Goal: Task Accomplishment & Management: Use online tool/utility

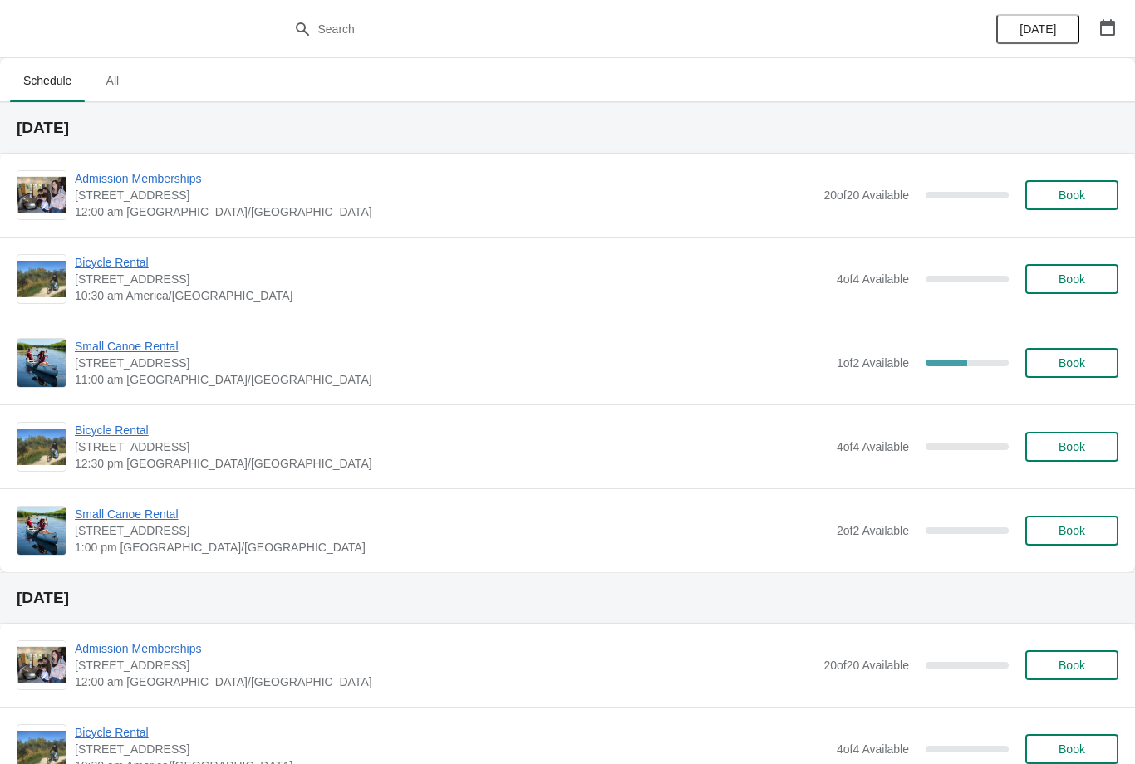
click at [157, 351] on span "Small Canoe Rental" at bounding box center [452, 346] width 754 height 17
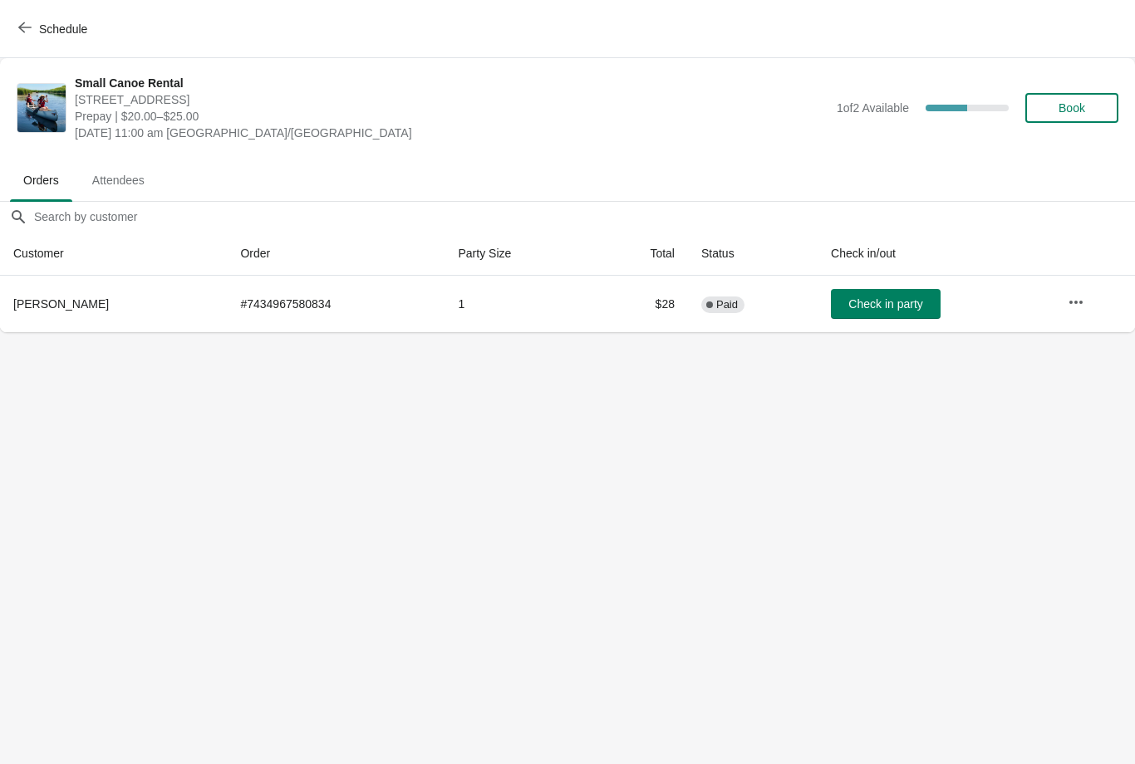
click at [125, 193] on span "Attendees" at bounding box center [118, 180] width 79 height 30
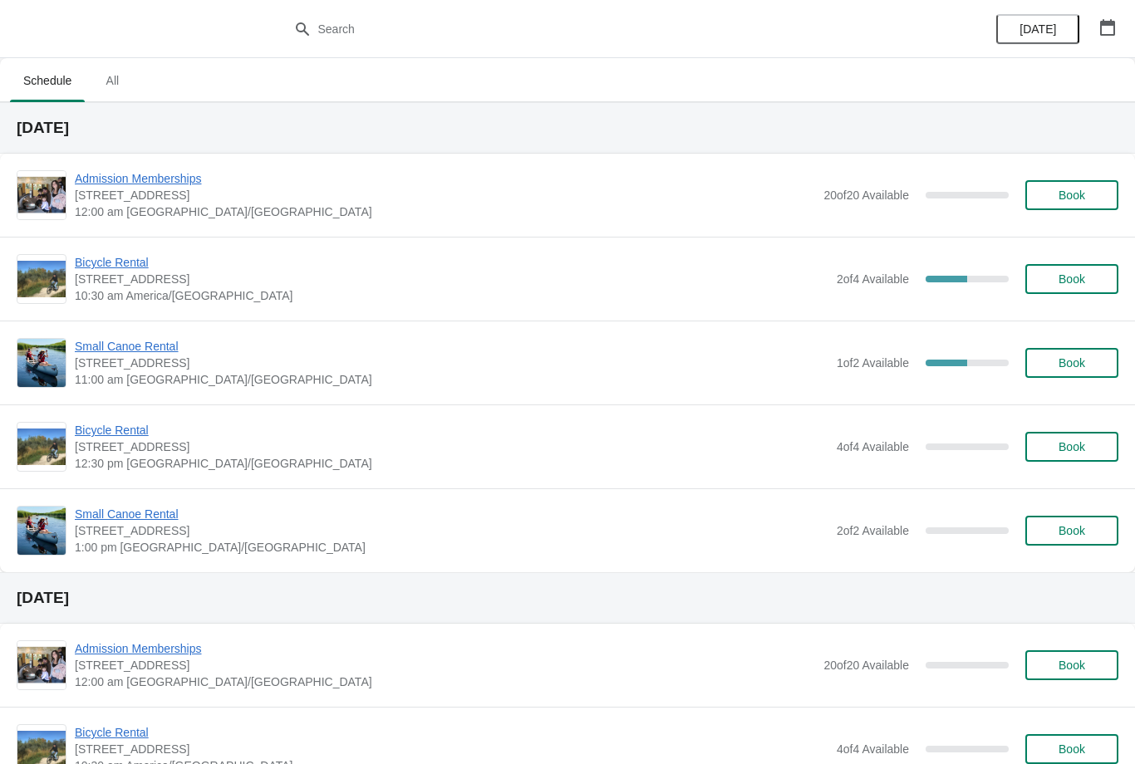
click at [120, 351] on span "Small Canoe Rental" at bounding box center [452, 346] width 754 height 17
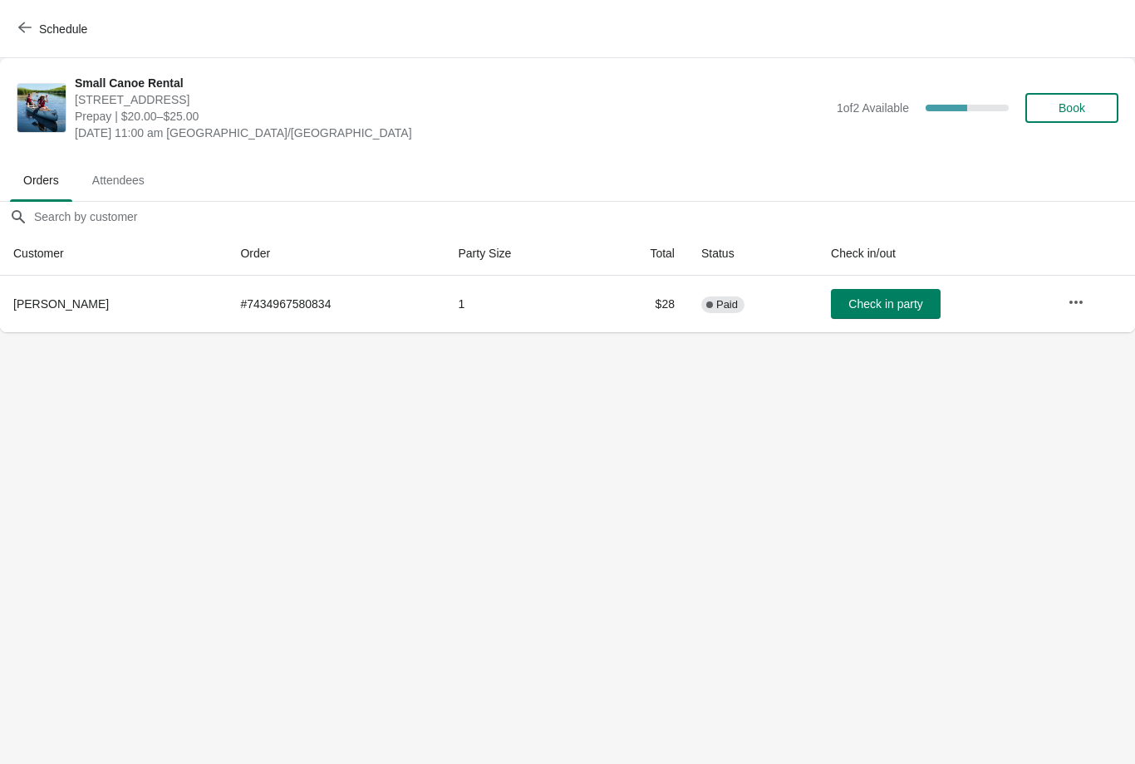
click at [23, 18] on button "Schedule" at bounding box center [54, 29] width 92 height 30
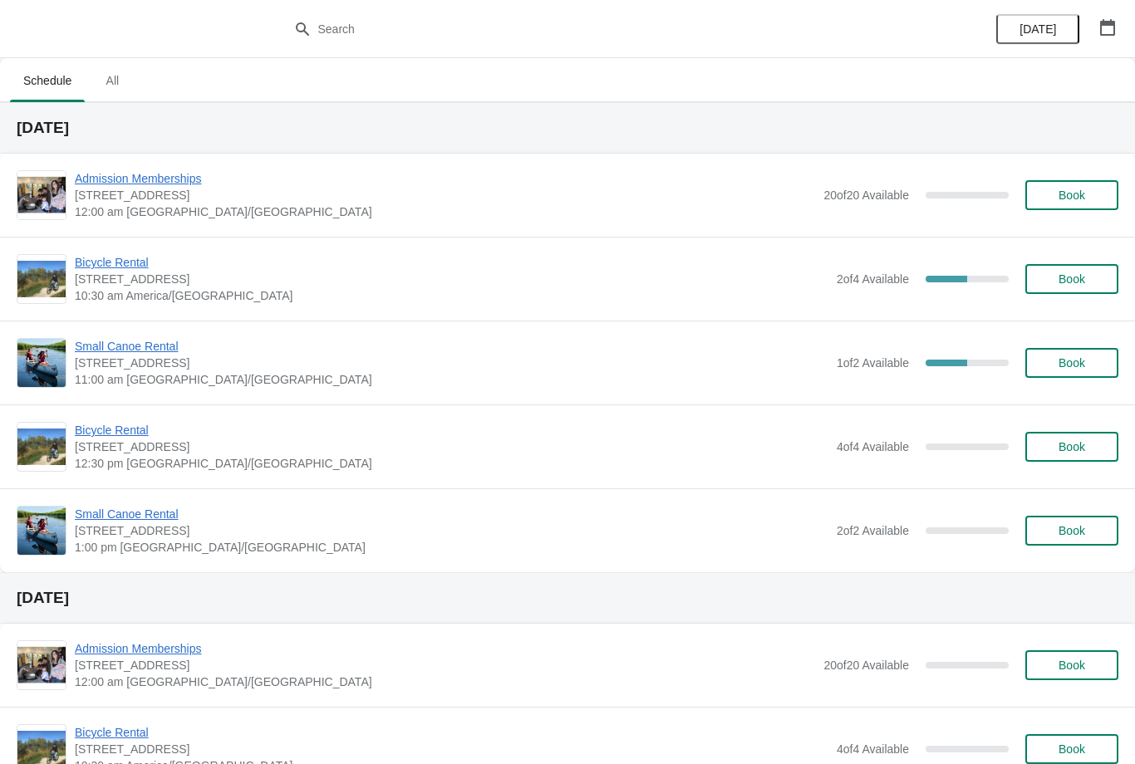
click at [99, 263] on span "Bicycle Rental" at bounding box center [452, 262] width 754 height 17
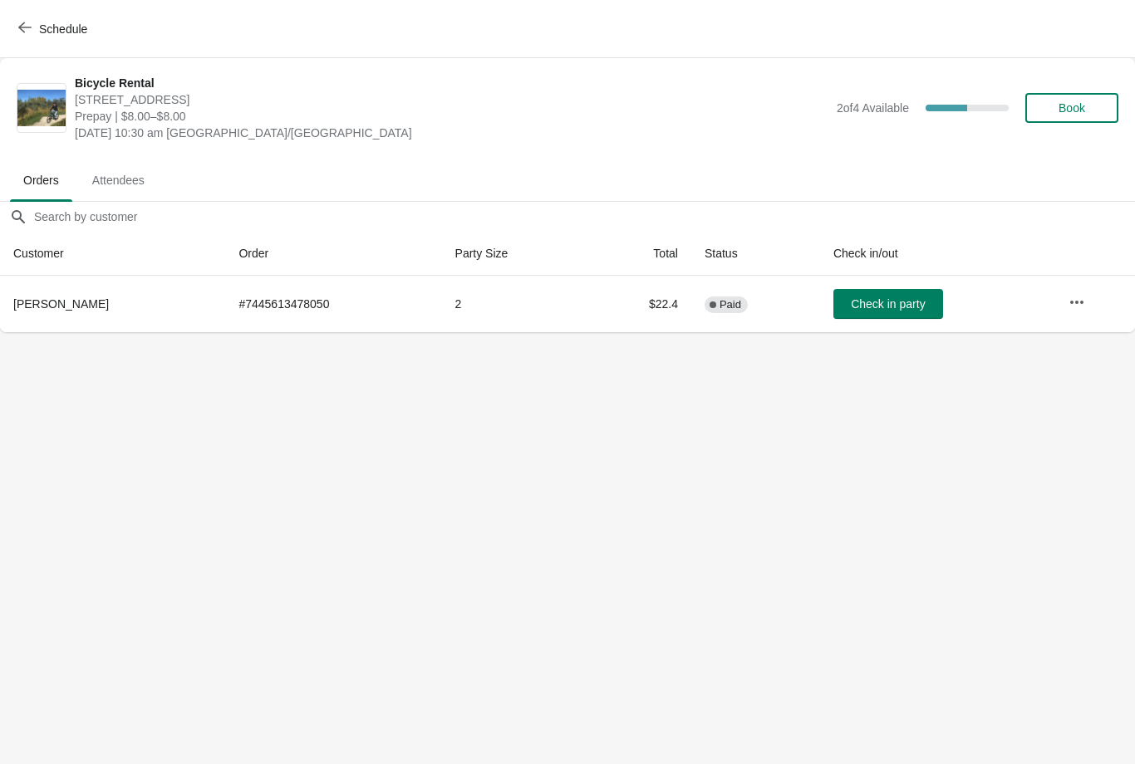
click at [23, 27] on icon "button" at bounding box center [24, 27] width 13 height 11
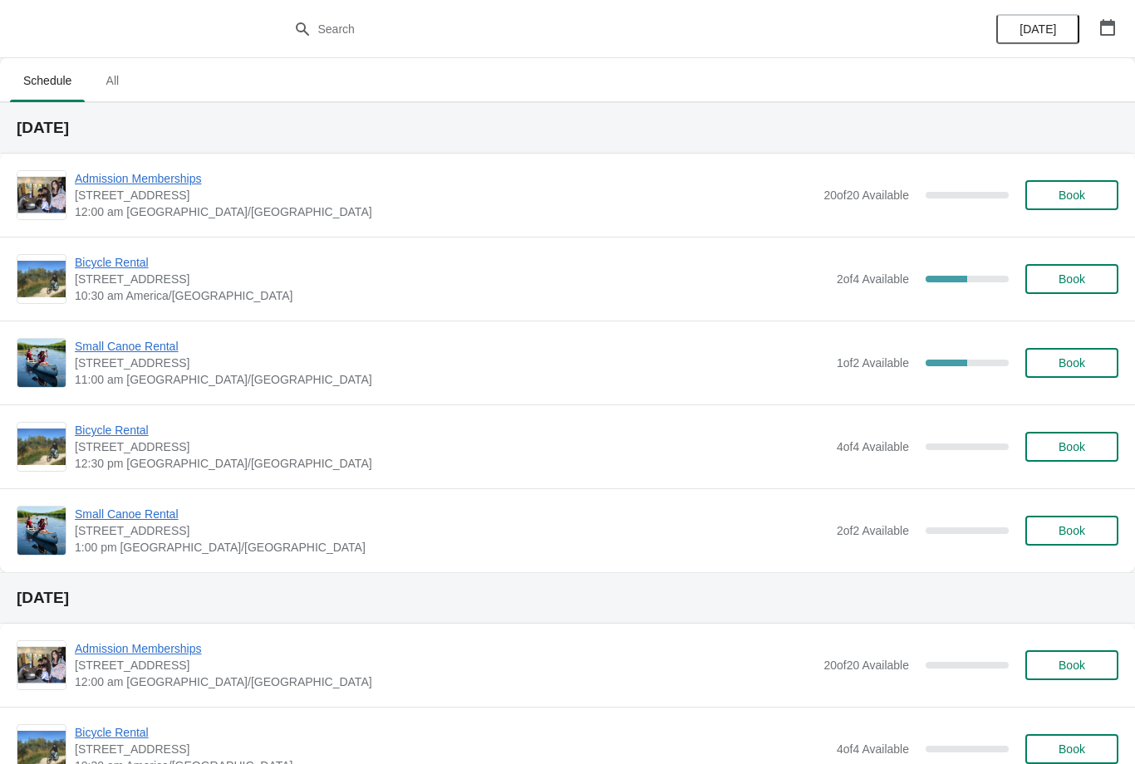
click at [111, 268] on span "Bicycle Rental" at bounding box center [452, 262] width 754 height 17
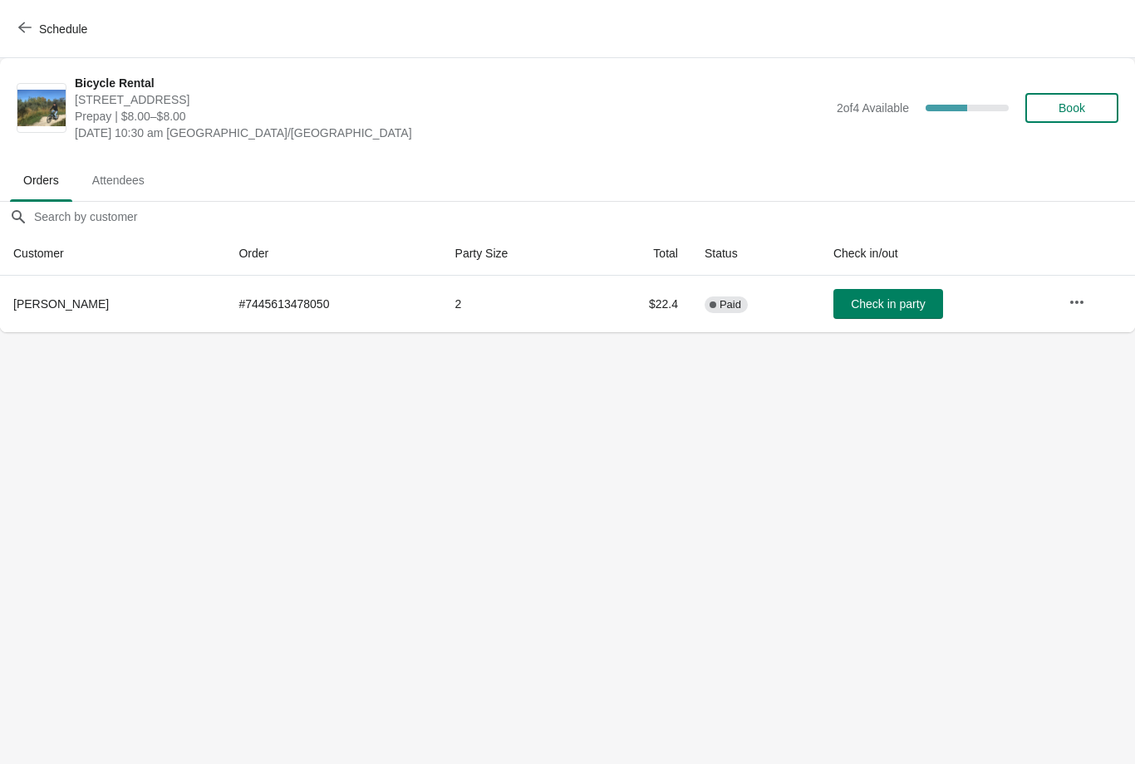
click at [7, 42] on div "Schedule" at bounding box center [567, 29] width 1135 height 58
click at [17, 38] on button "Schedule" at bounding box center [54, 29] width 92 height 30
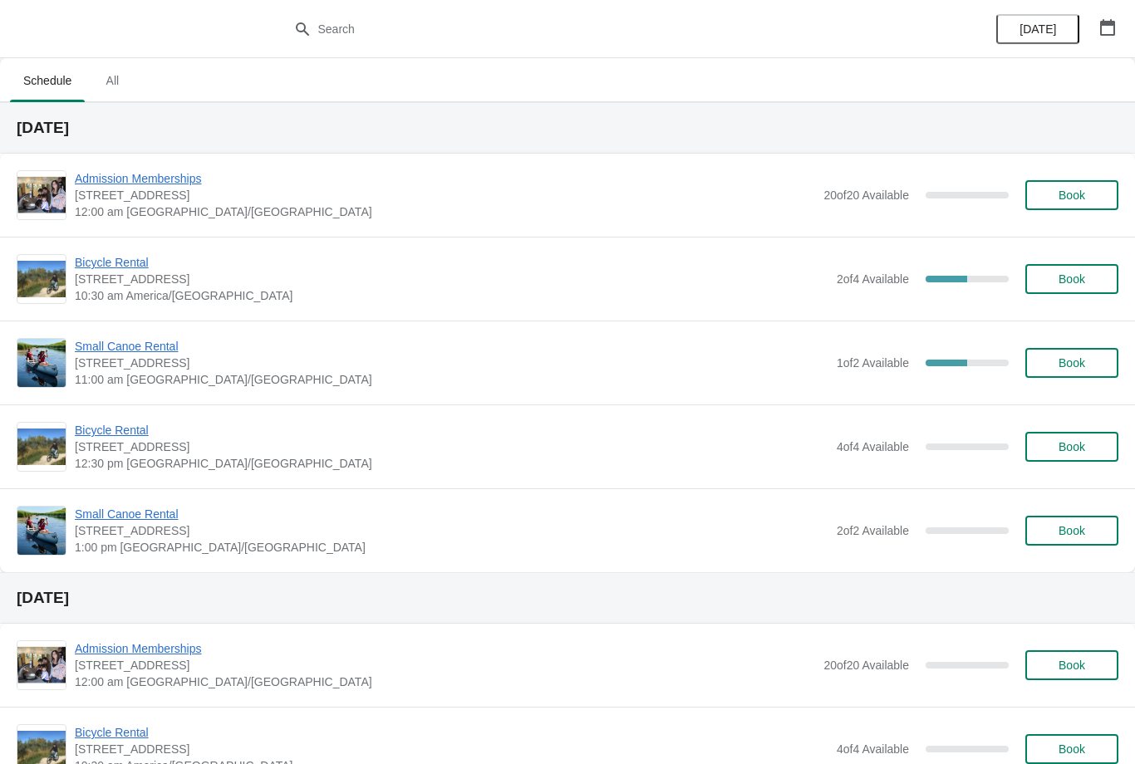
click at [109, 263] on span "Bicycle Rental" at bounding box center [452, 262] width 754 height 17
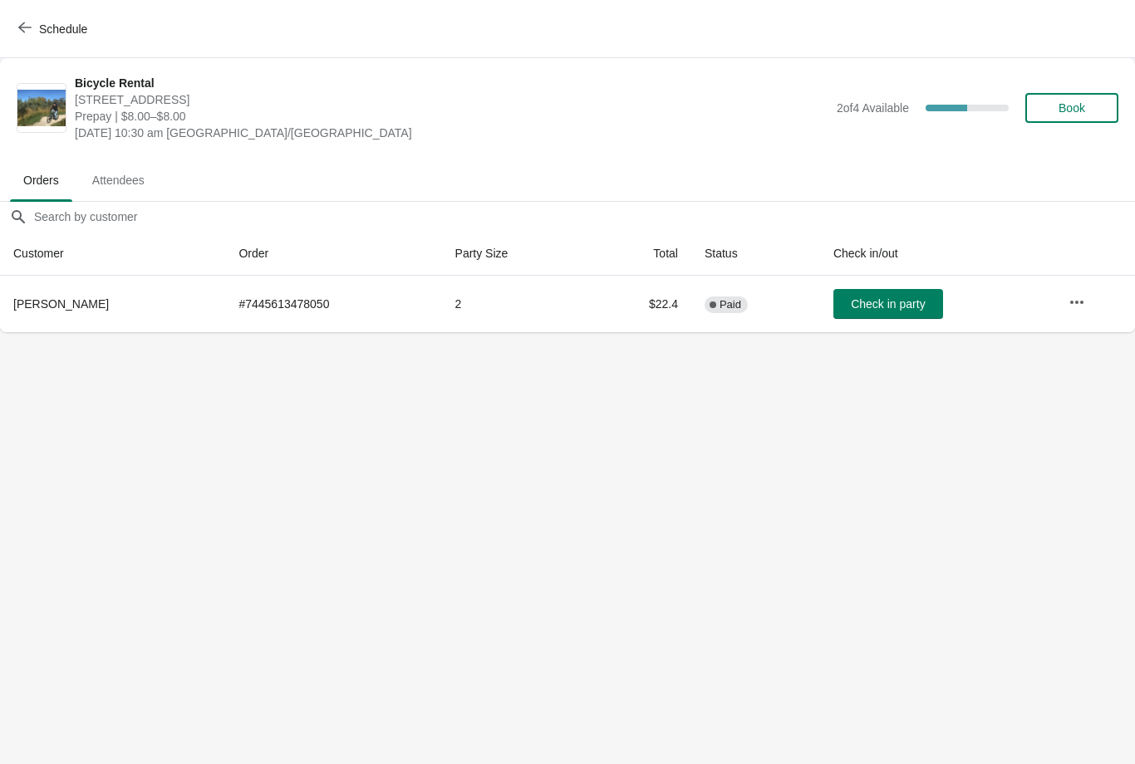
click at [120, 185] on span "Attendees" at bounding box center [118, 180] width 79 height 30
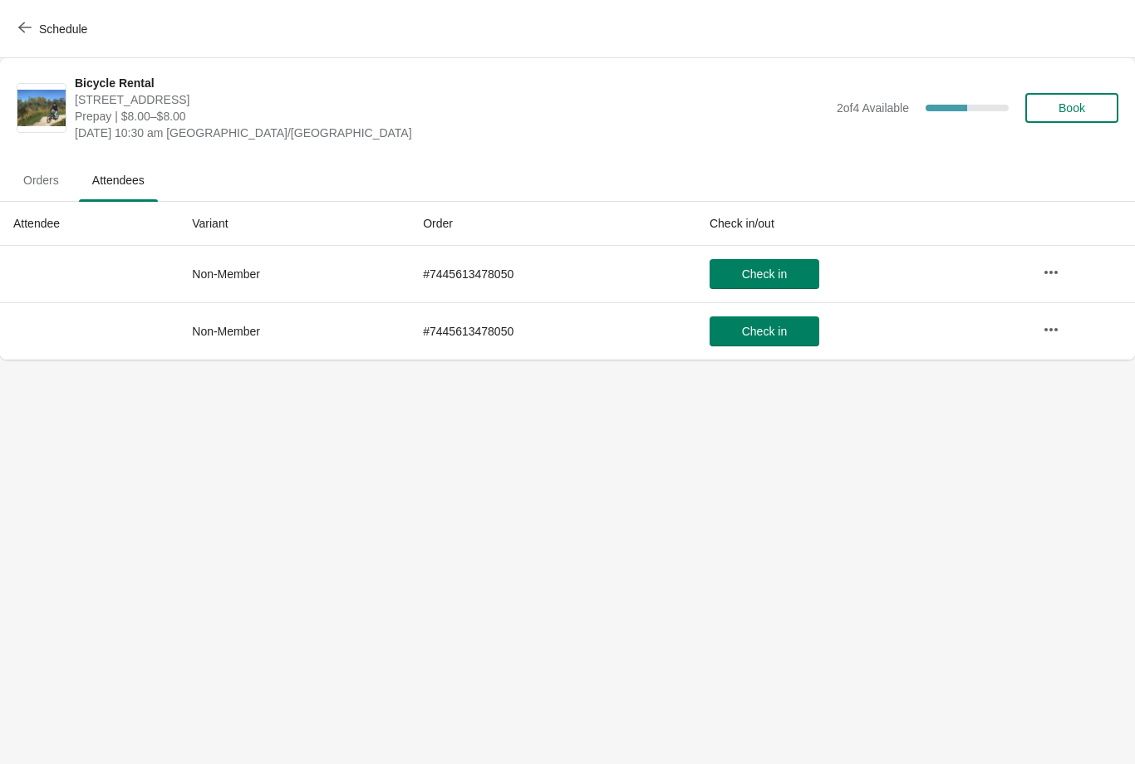
click at [26, 195] on span "Orders" at bounding box center [41, 180] width 62 height 30
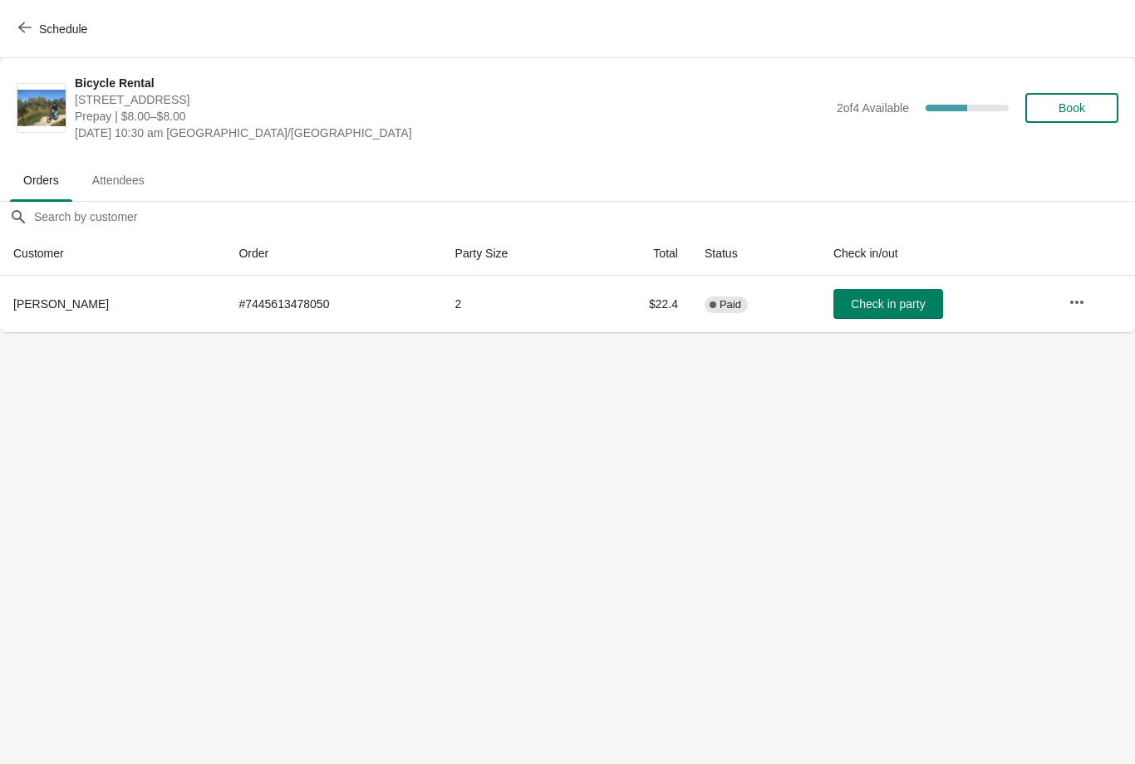
click at [44, 179] on span "Orders" at bounding box center [41, 180] width 62 height 30
click at [24, 17] on button "Schedule" at bounding box center [54, 29] width 92 height 30
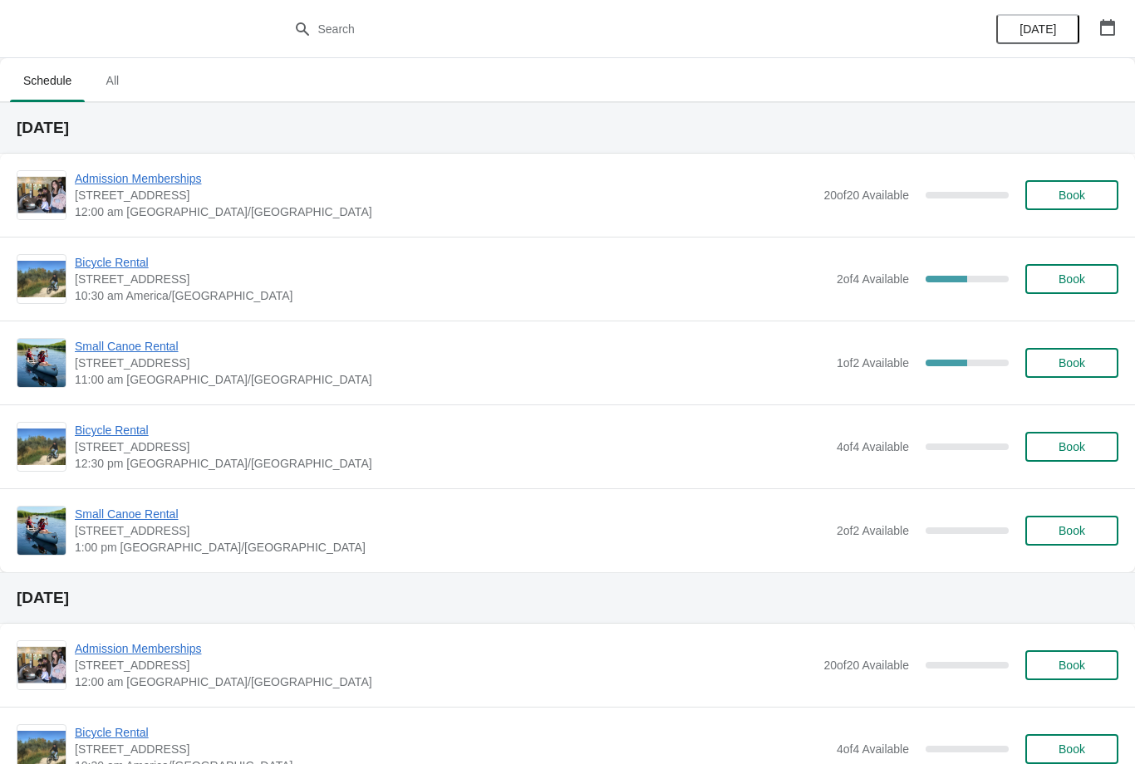
scroll to position [-52, 0]
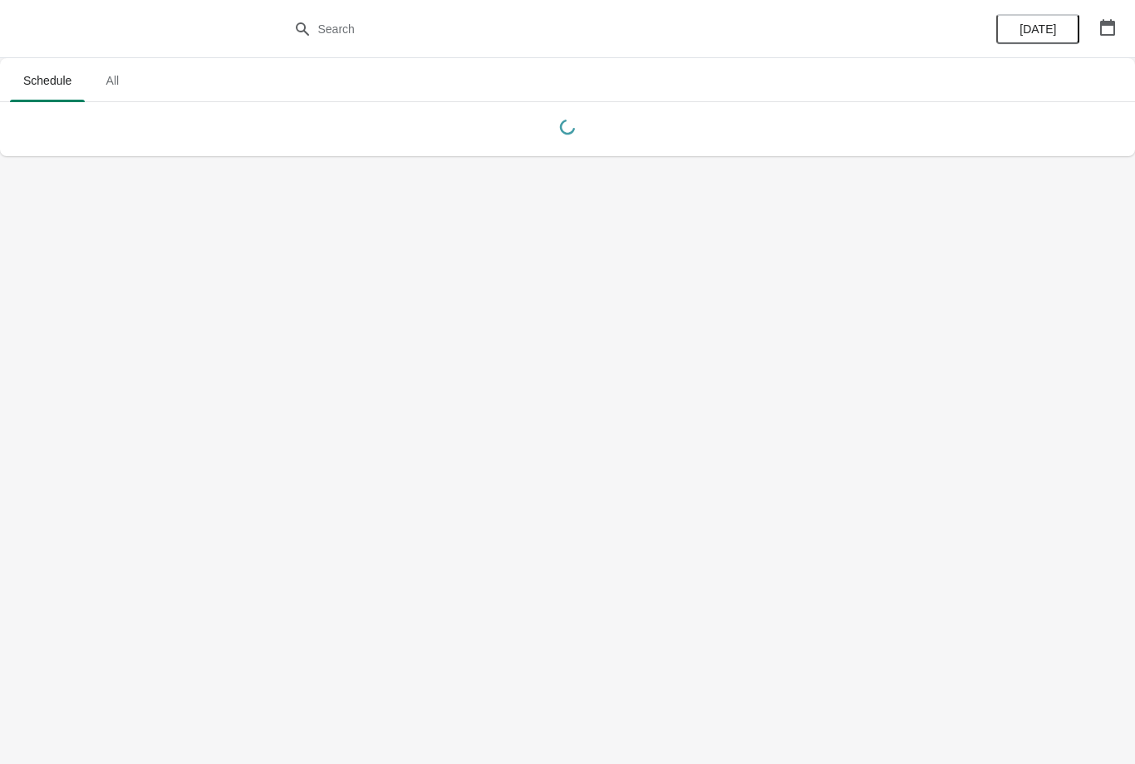
click at [1108, 34] on icon "button" at bounding box center [1107, 27] width 15 height 17
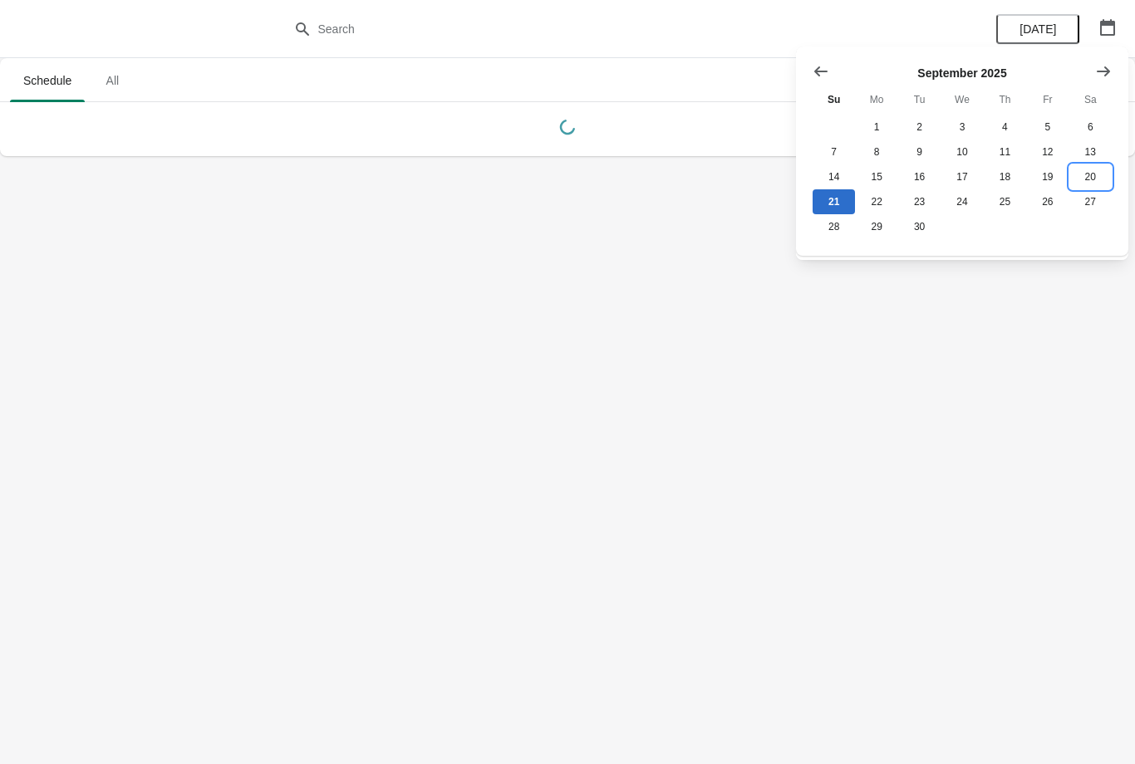
click at [1092, 174] on button "20" at bounding box center [1090, 177] width 42 height 25
